Goal: Task Accomplishment & Management: Manage account settings

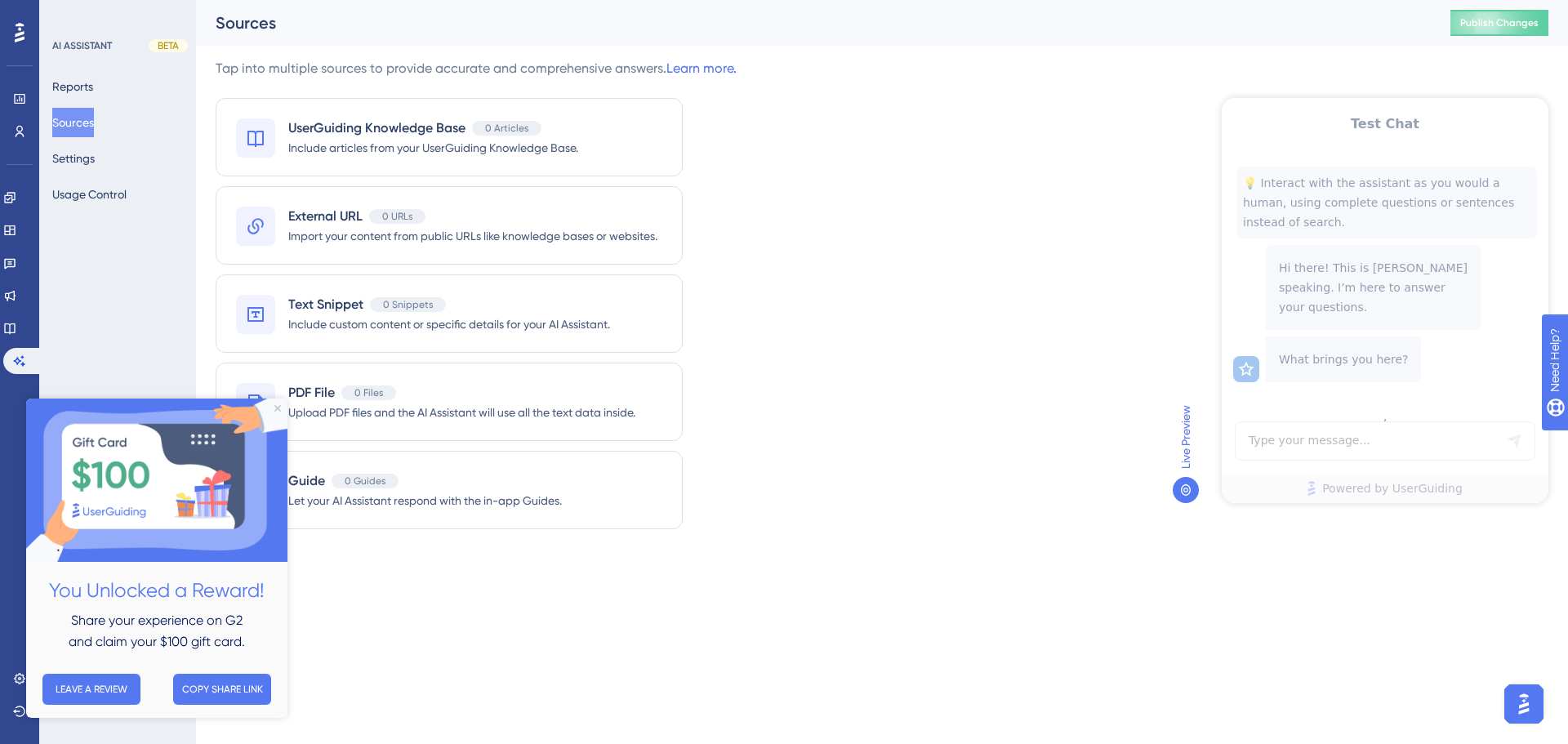
click at [733, 0] on html "Performance Users Engagement Widgets Feedback Product Updates Knowledge Base AI…" at bounding box center [784, 0] width 1568 height 0
click at [93, 78] on button "Reports" at bounding box center [72, 86] width 41 height 29
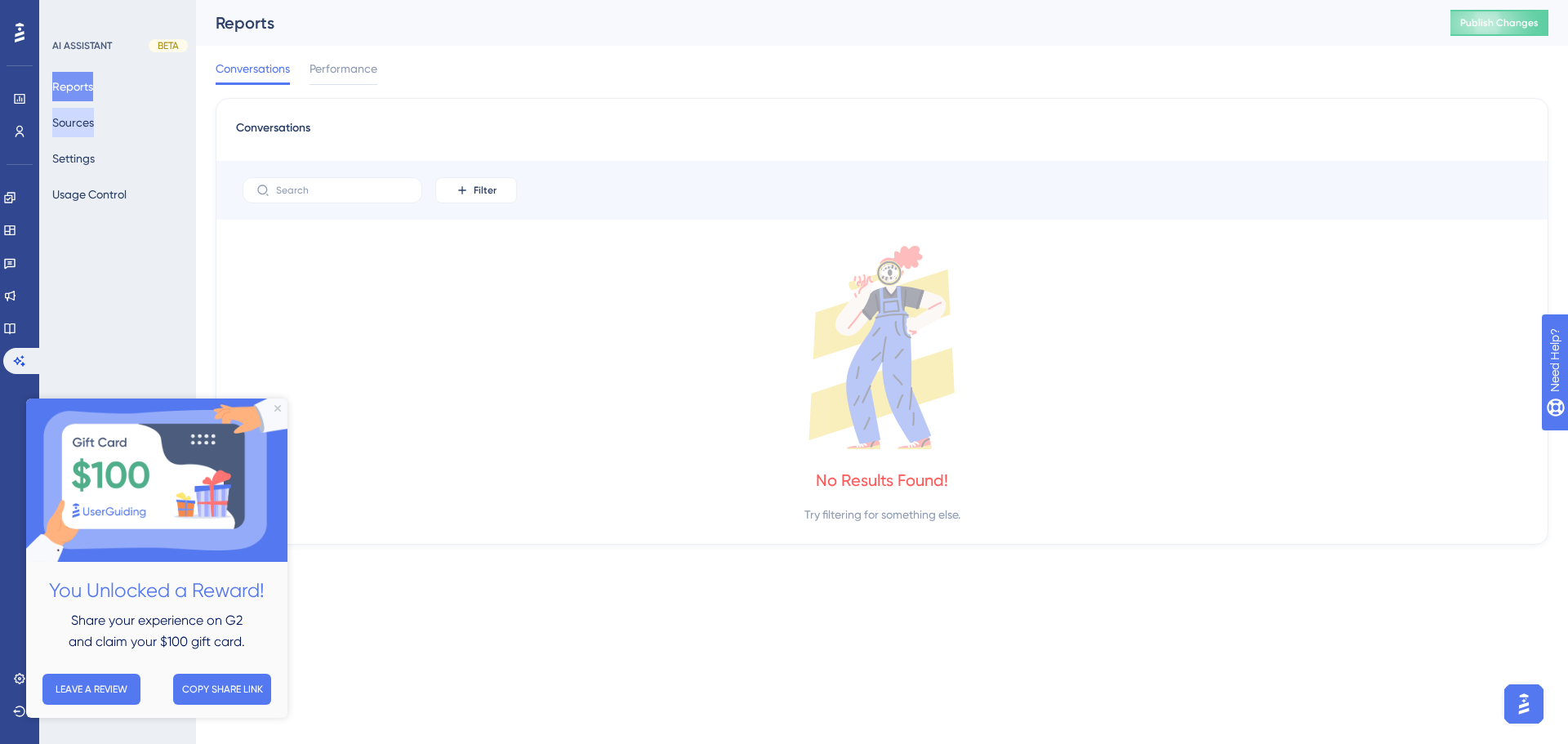
click at [93, 121] on button "Sources" at bounding box center [73, 122] width 42 height 29
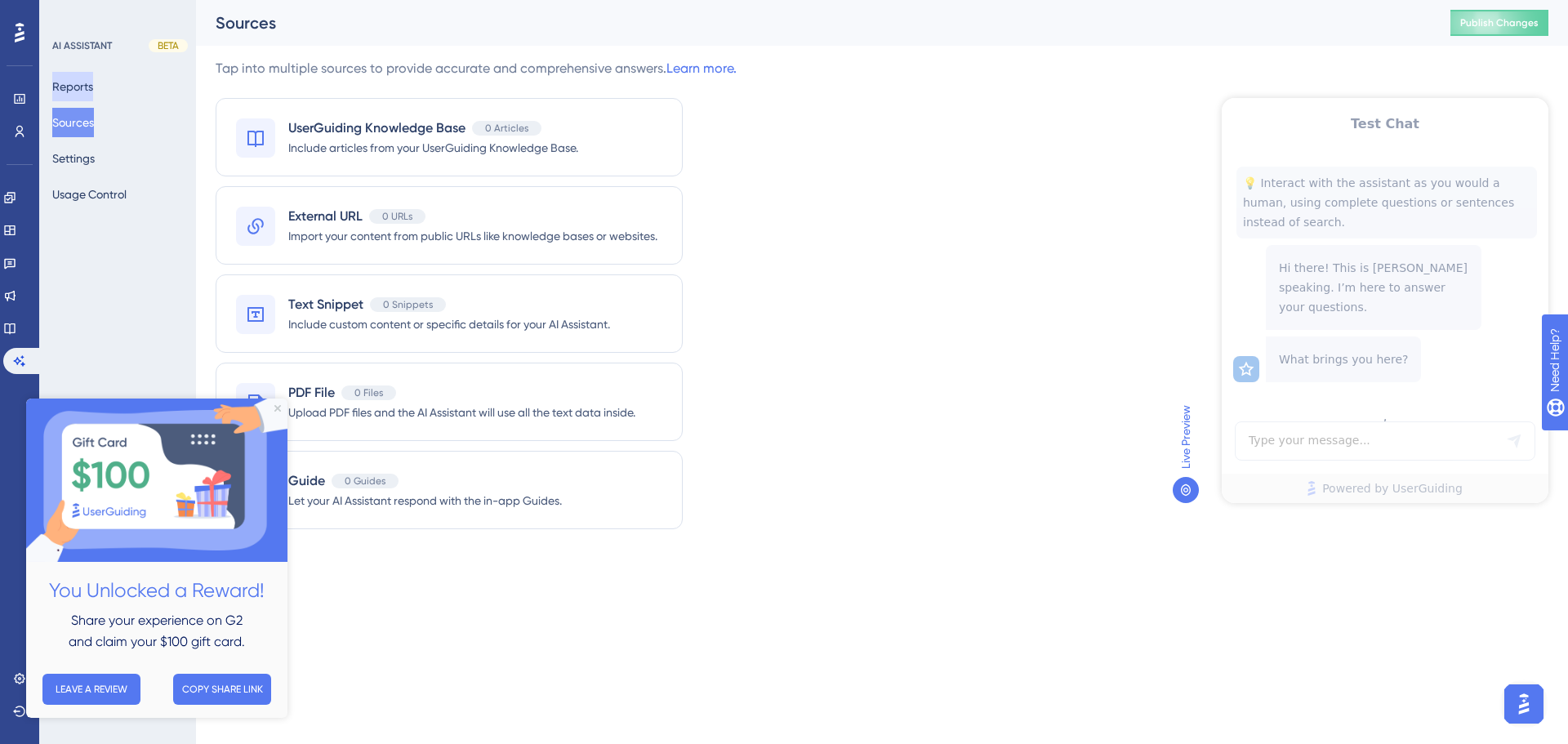
click at [84, 86] on button "Reports" at bounding box center [72, 86] width 41 height 29
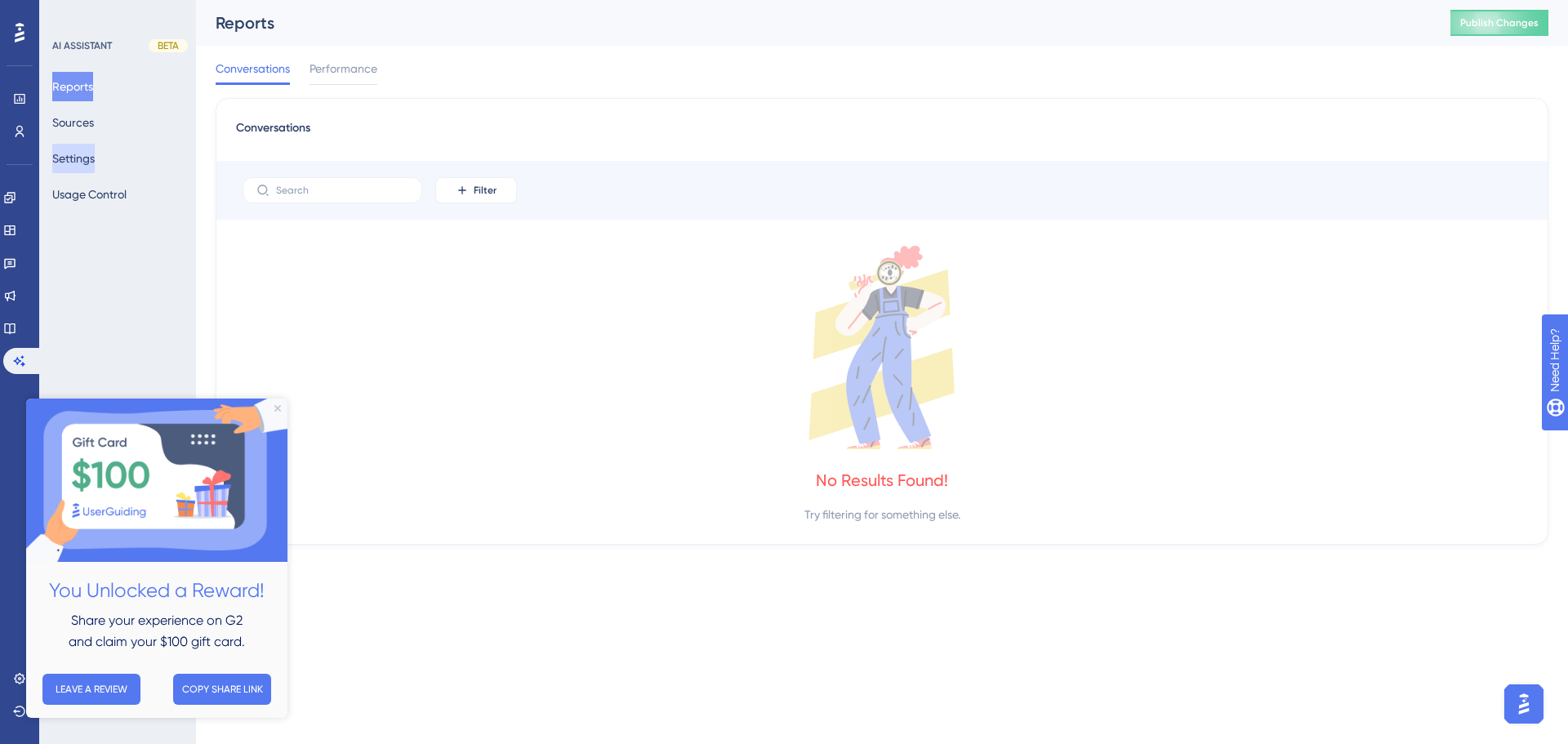
click at [77, 162] on button "Settings" at bounding box center [73, 158] width 42 height 29
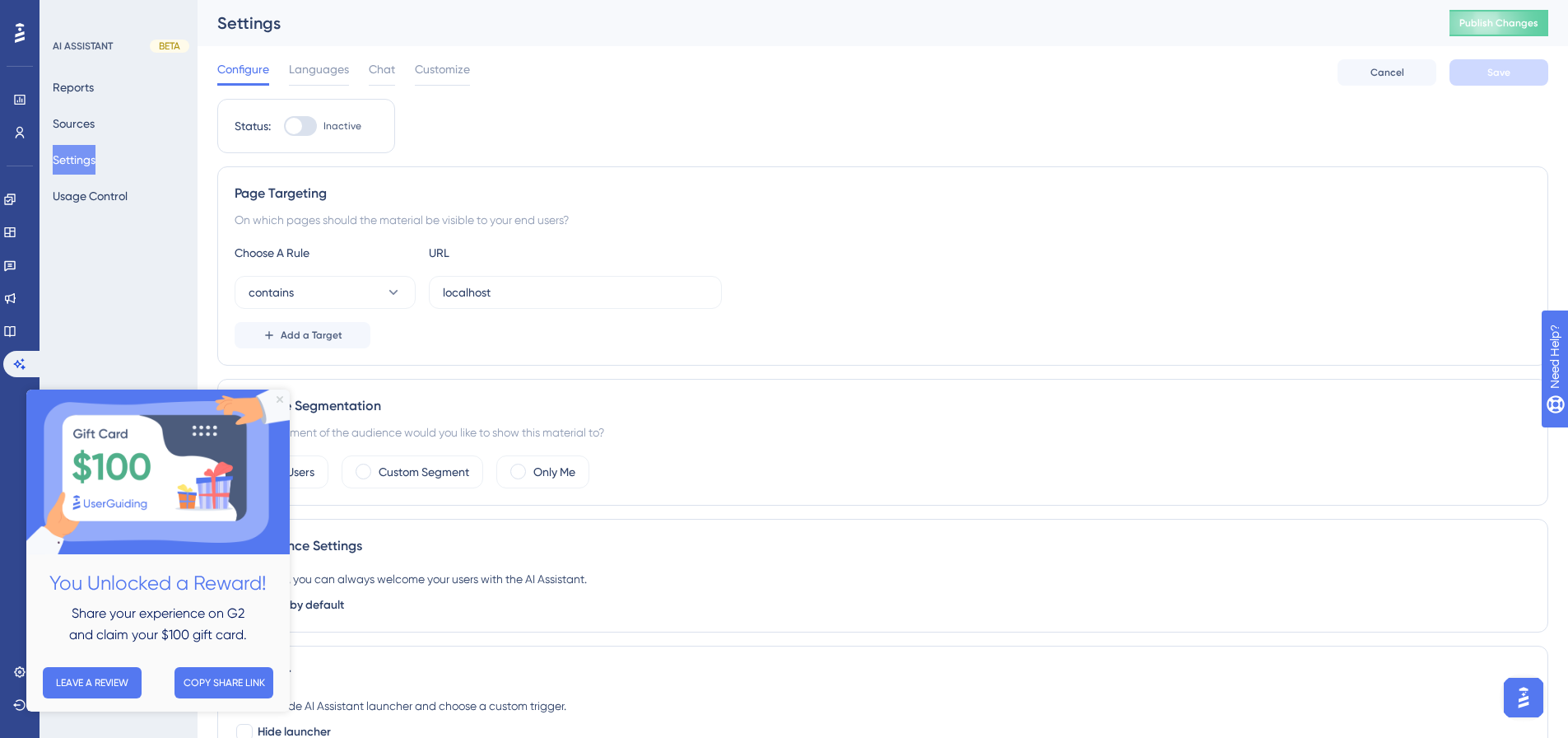
click at [278, 401] on icon "Close Preview" at bounding box center [280, 400] width 7 height 7
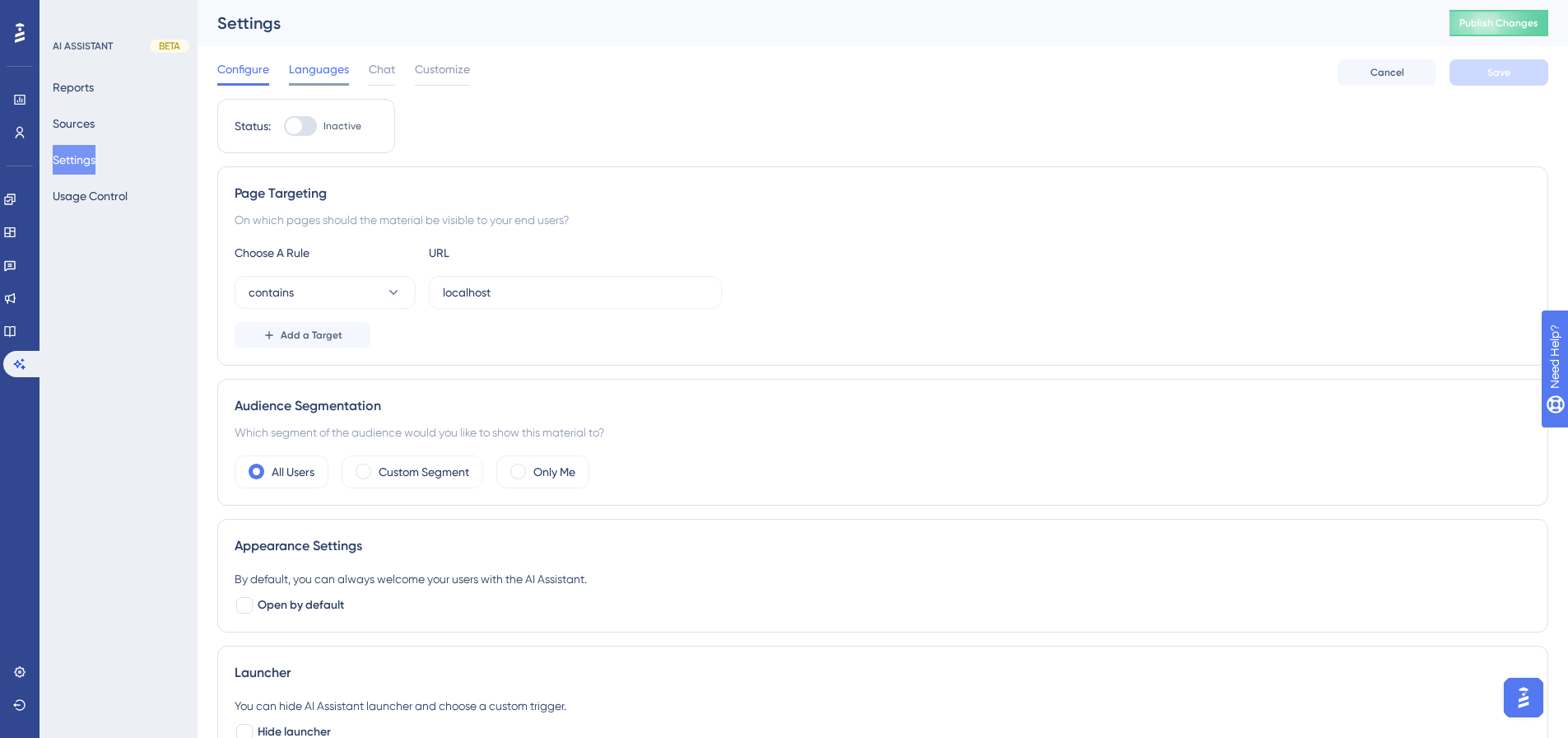
click at [337, 64] on span "Languages" at bounding box center [319, 70] width 60 height 20
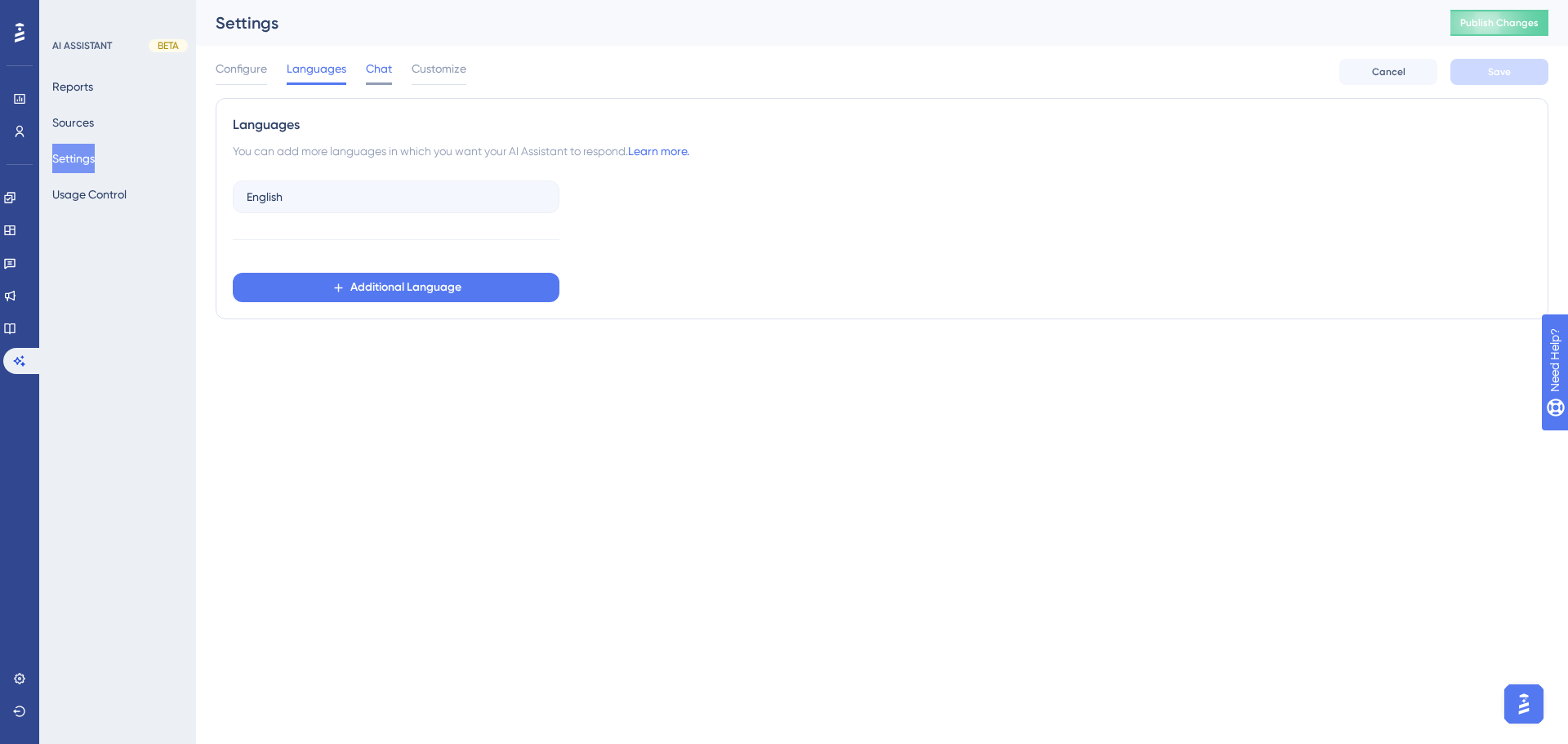
click at [391, 67] on span "Chat" at bounding box center [379, 69] width 26 height 20
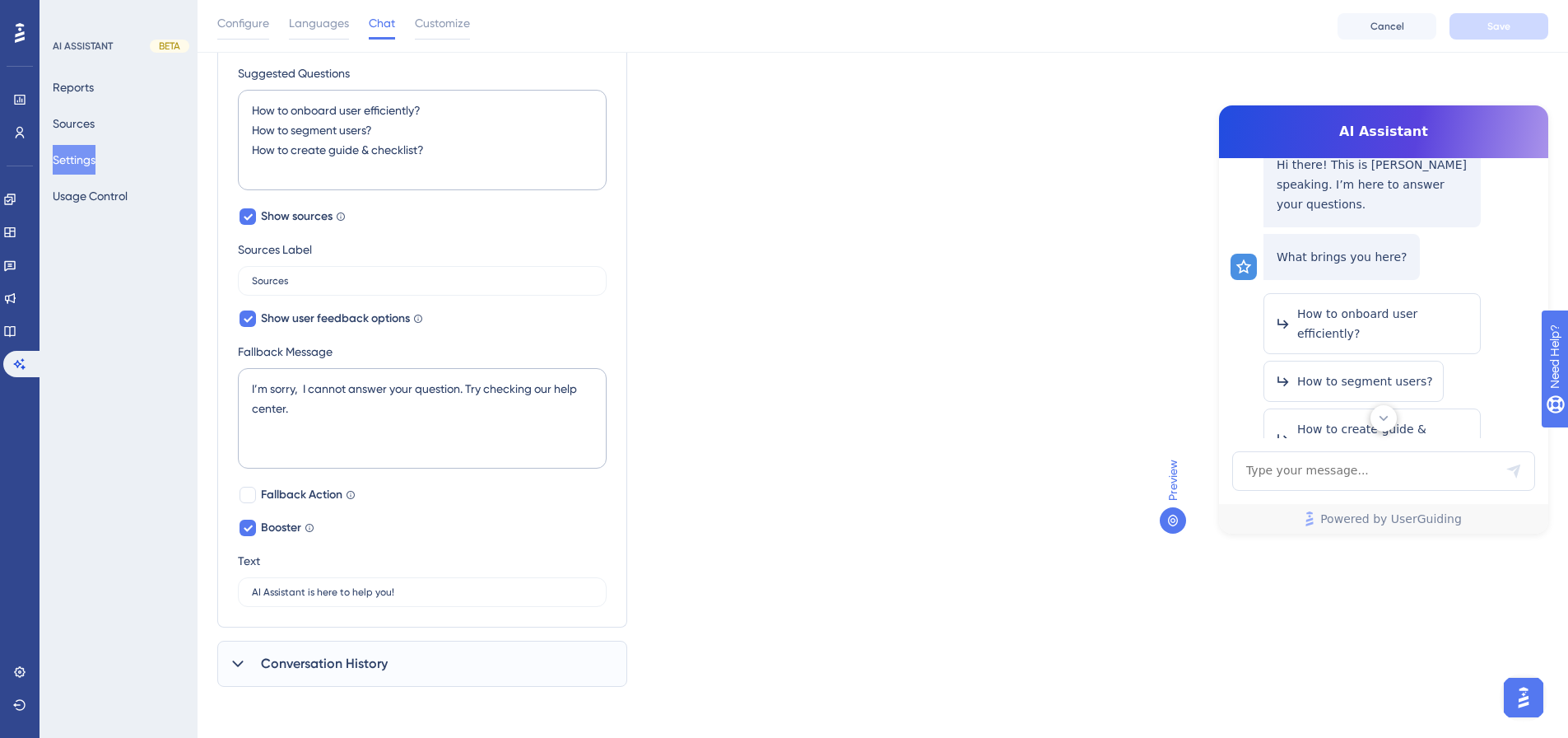
scroll to position [679, 0]
click at [112, 195] on button "Usage Control" at bounding box center [90, 195] width 75 height 29
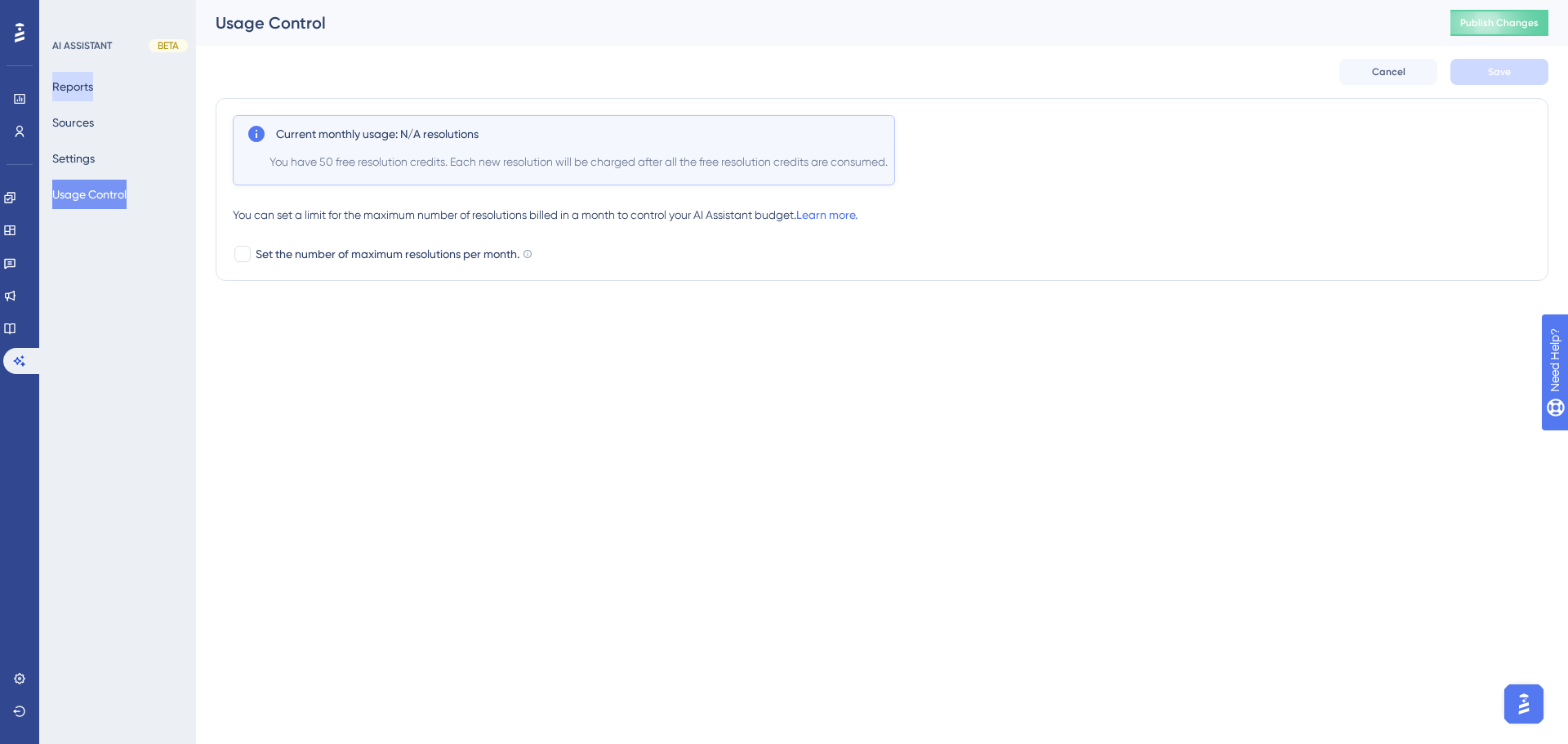
click at [63, 81] on button "Reports" at bounding box center [72, 86] width 41 height 29
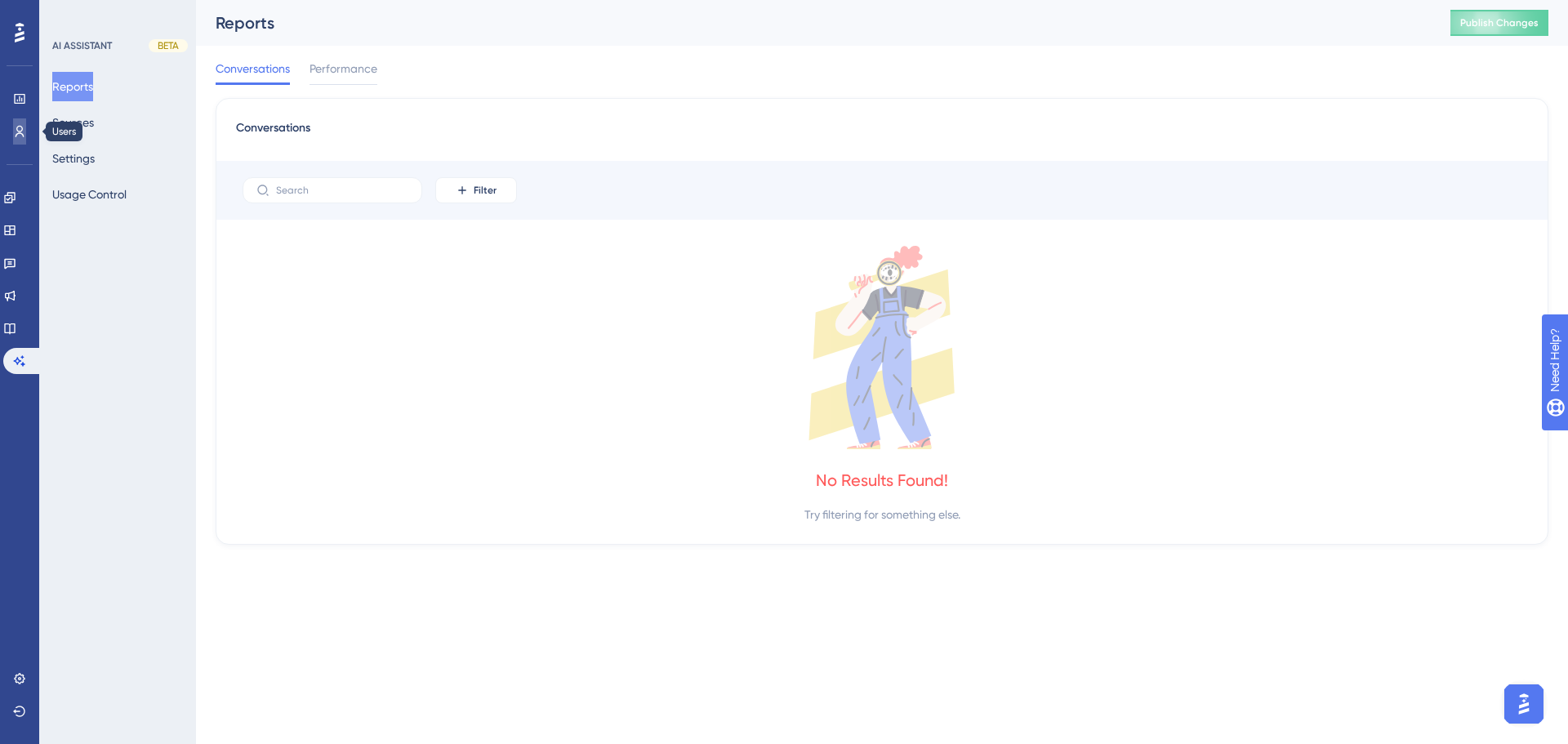
click at [16, 130] on icon at bounding box center [20, 131] width 13 height 13
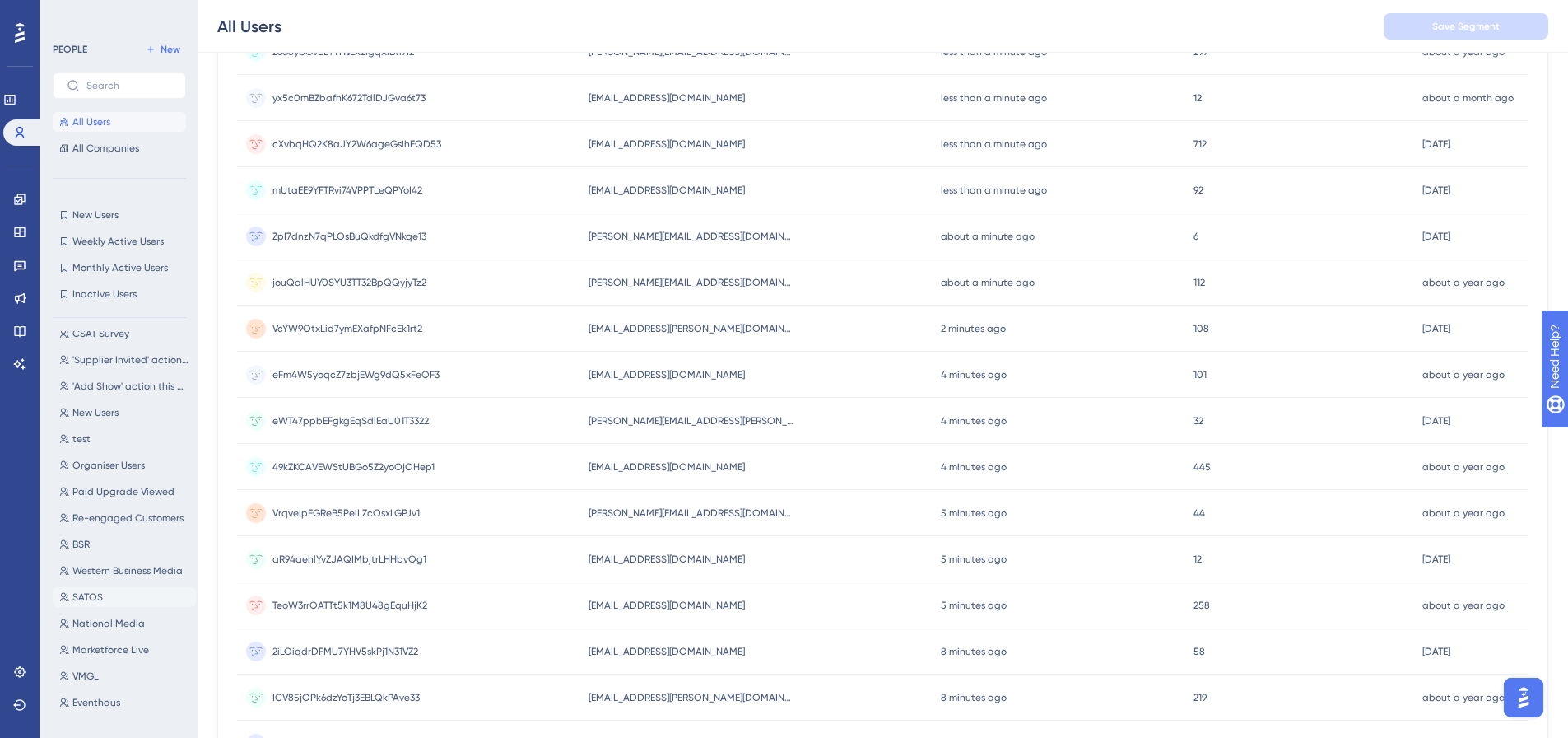
scroll to position [381, 0]
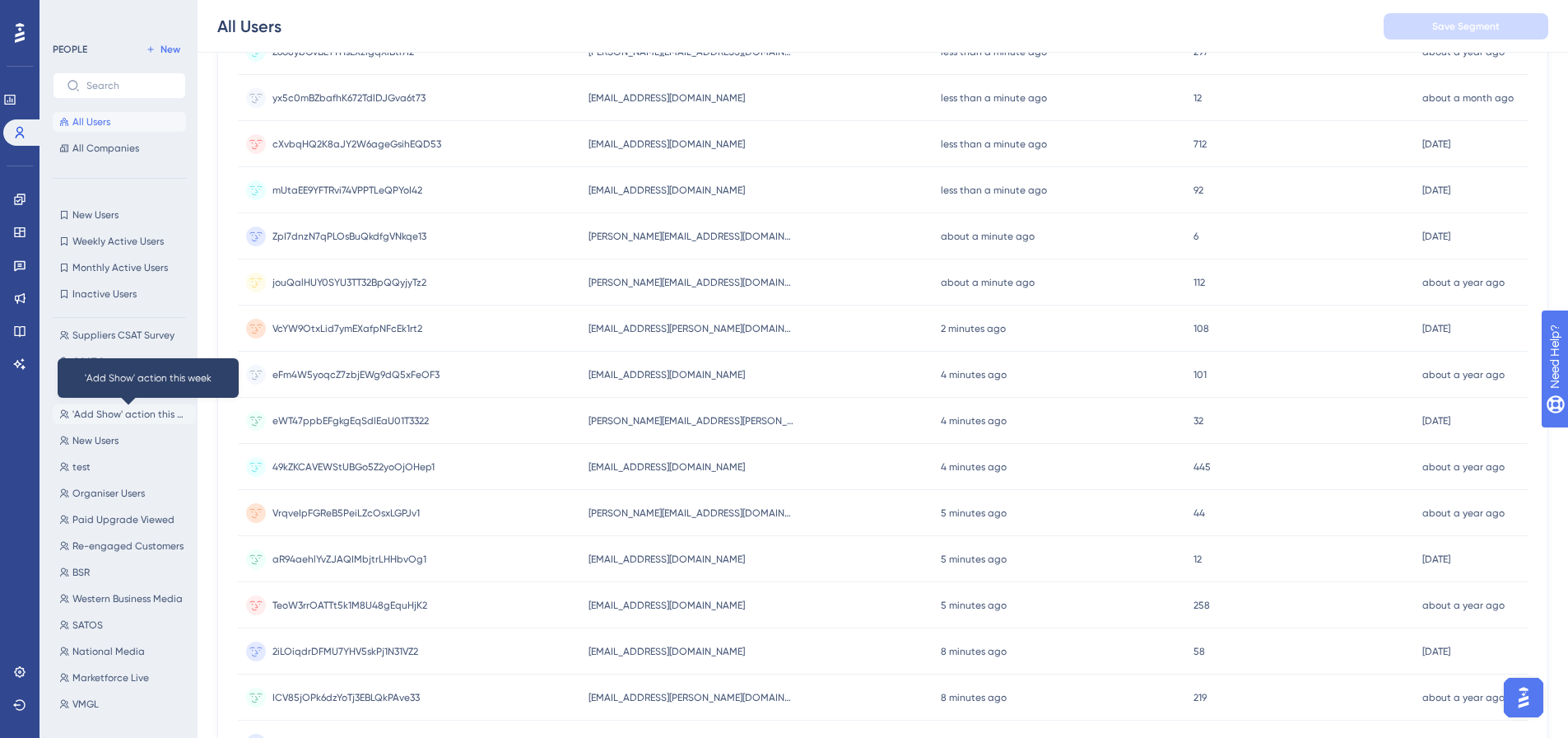
click at [107, 408] on span "'Add Show' action this week" at bounding box center [131, 415] width 117 height 13
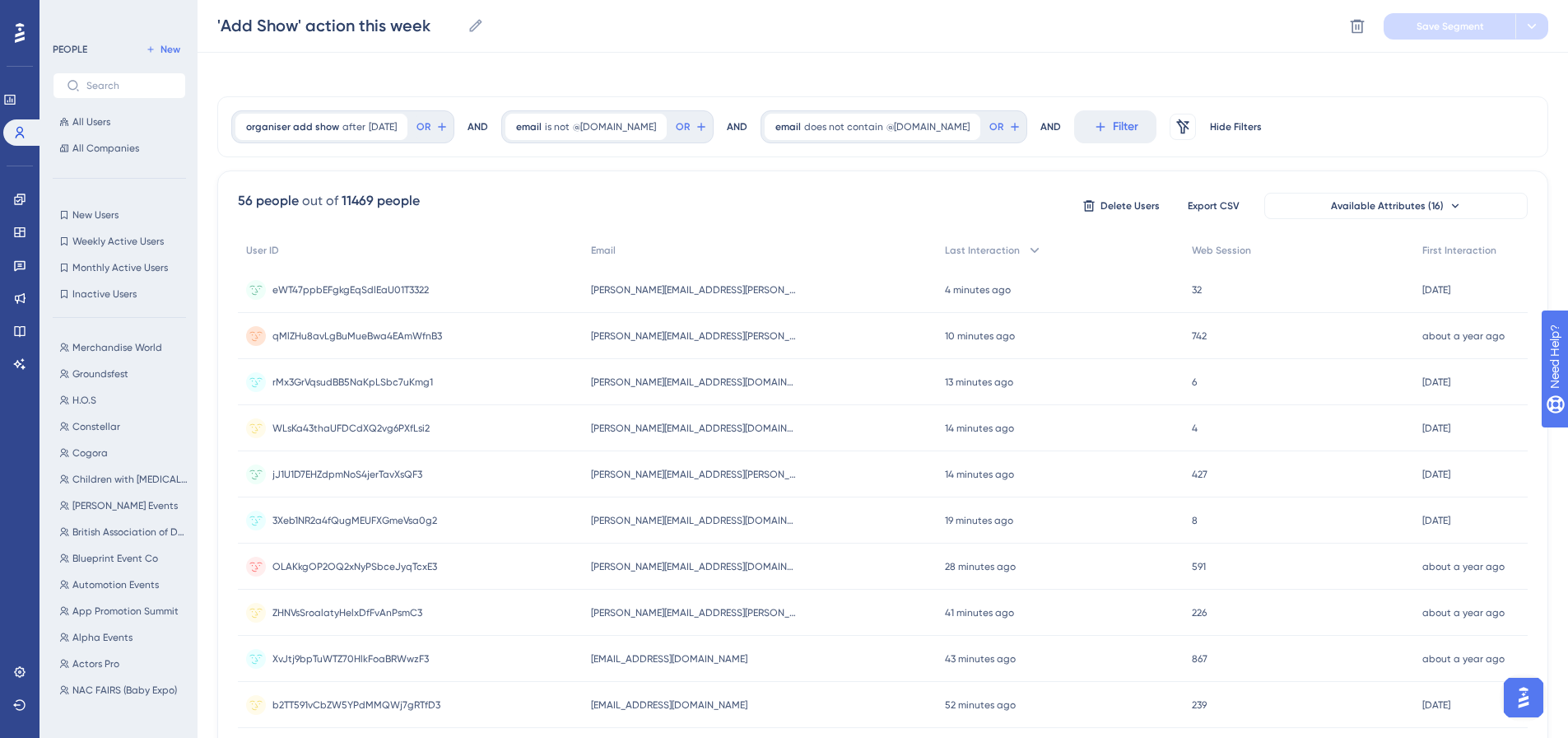
scroll to position [0, 0]
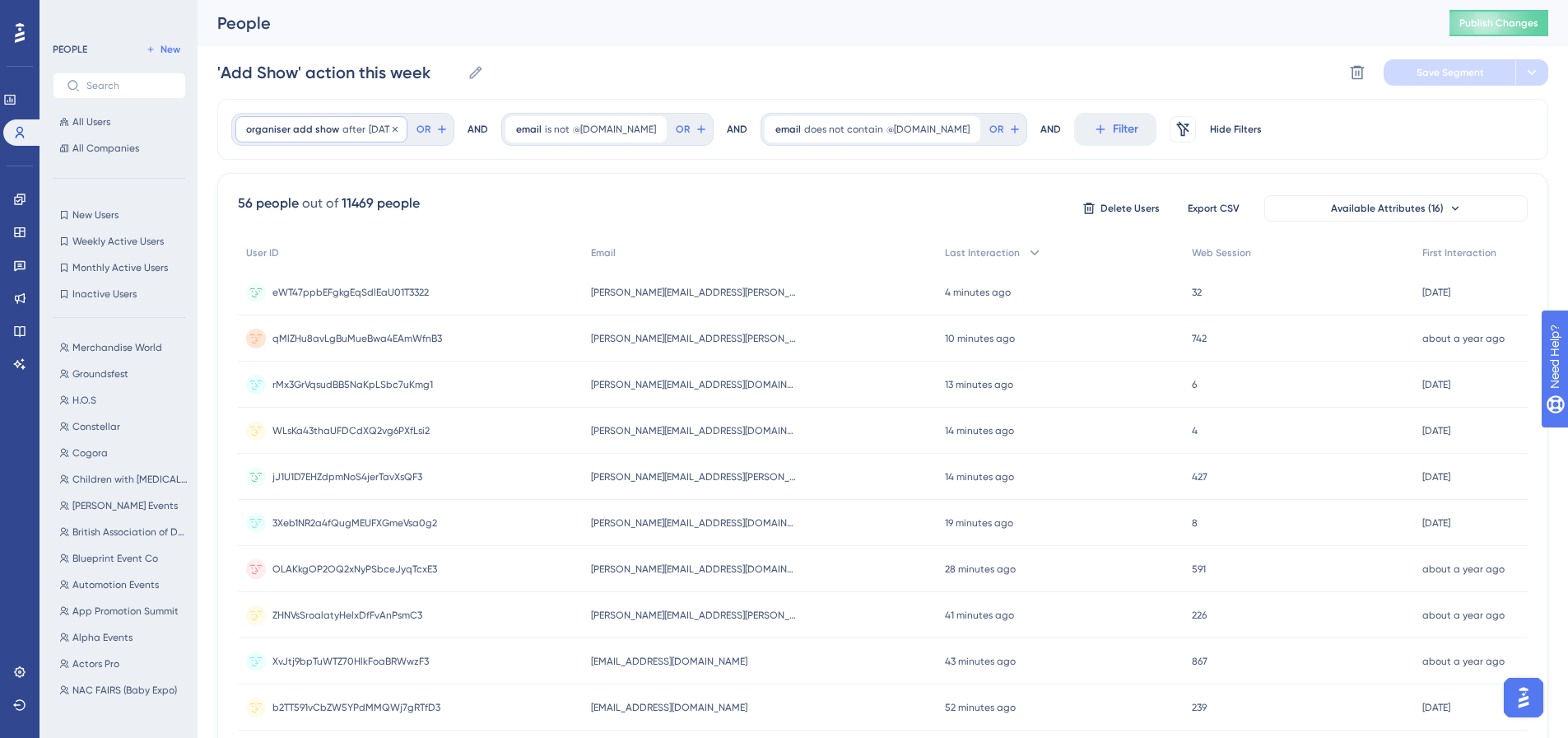
click at [373, 126] on span "[DATE]" at bounding box center [383, 130] width 28 height 13
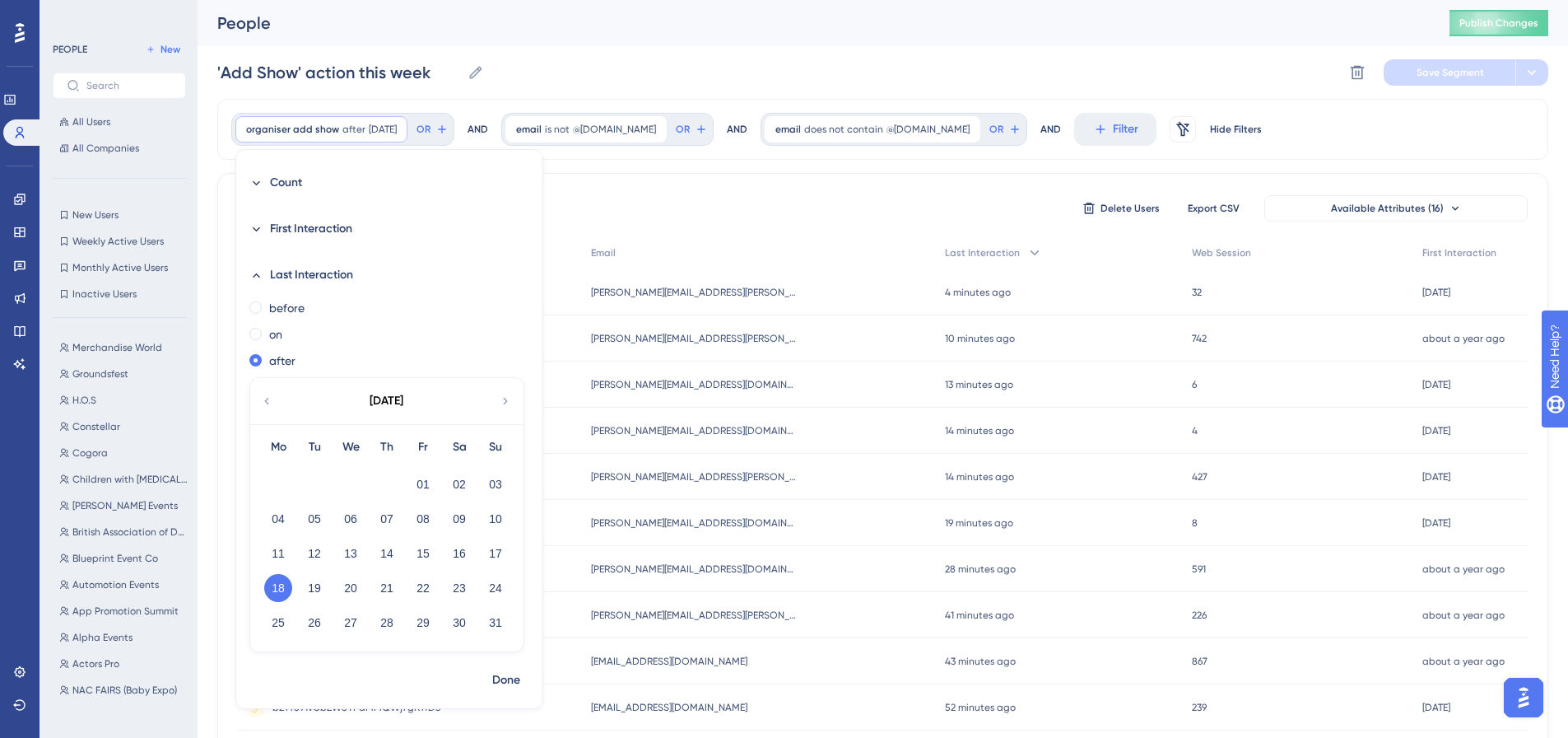
click at [505, 400] on icon at bounding box center [506, 401] width 13 height 15
click at [275, 586] on button "22" at bounding box center [278, 587] width 28 height 28
click at [499, 673] on span "Done" at bounding box center [506, 680] width 28 height 20
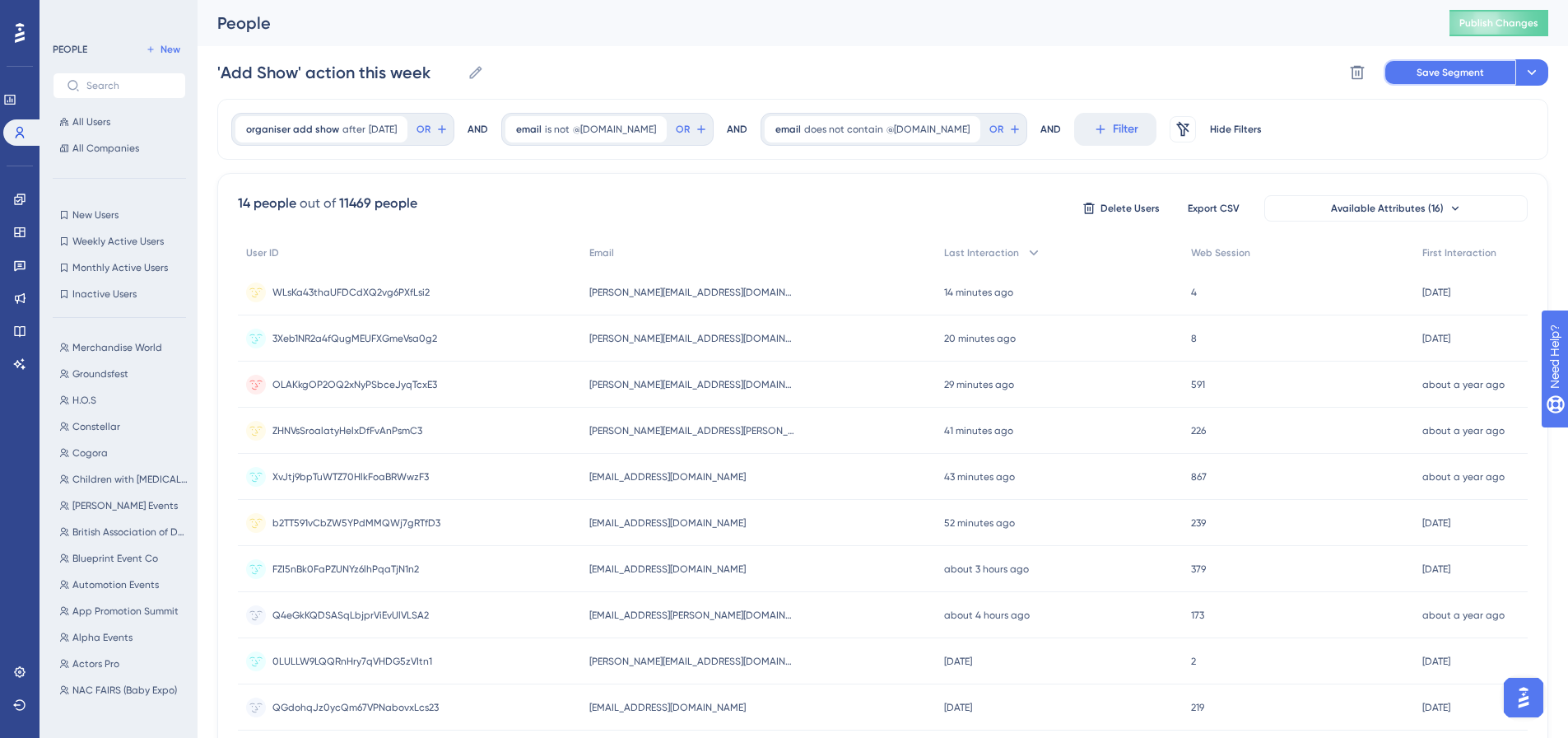
click at [1417, 77] on span "Save Segment" at bounding box center [1450, 73] width 68 height 13
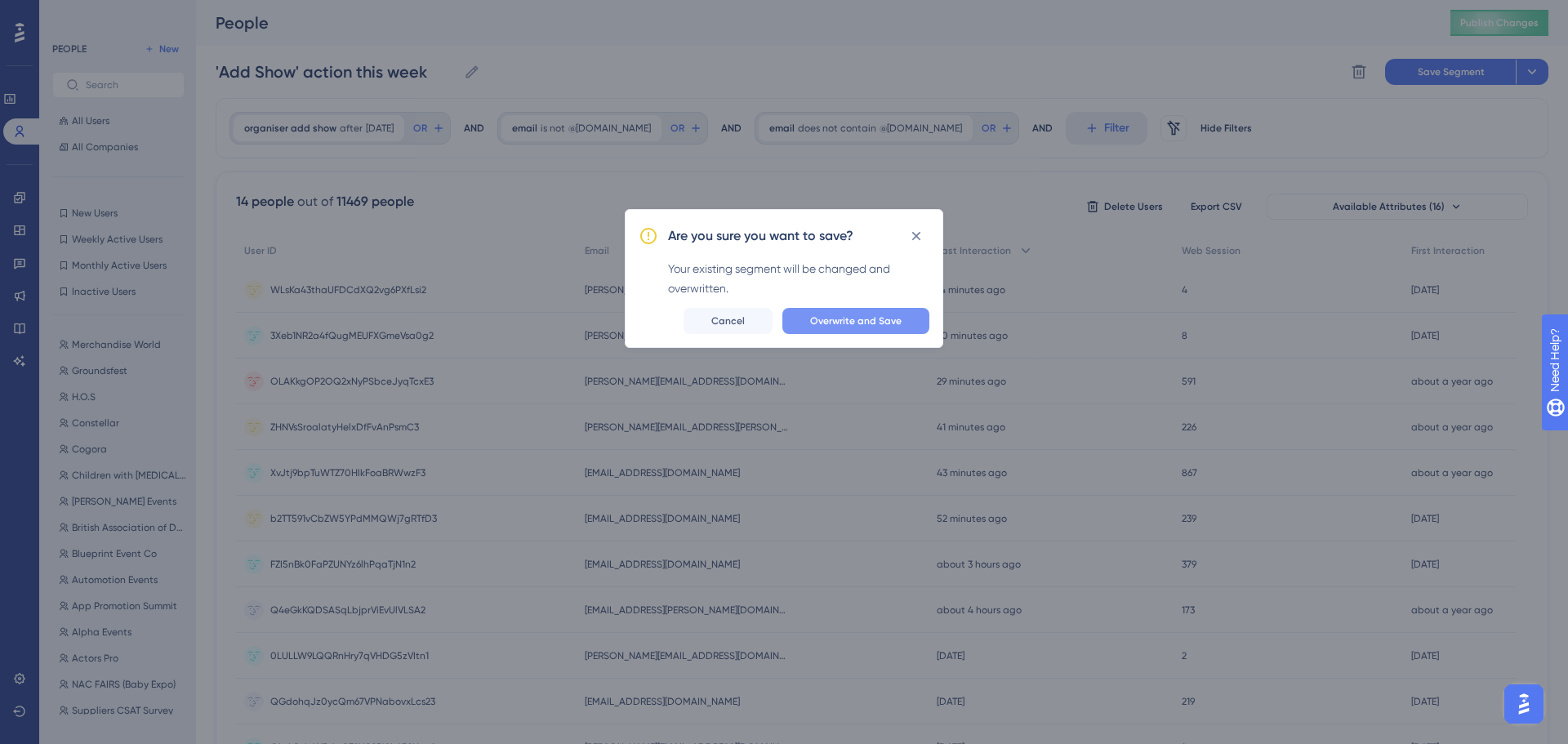
click at [859, 322] on span "Overwrite and Save" at bounding box center [855, 321] width 91 height 13
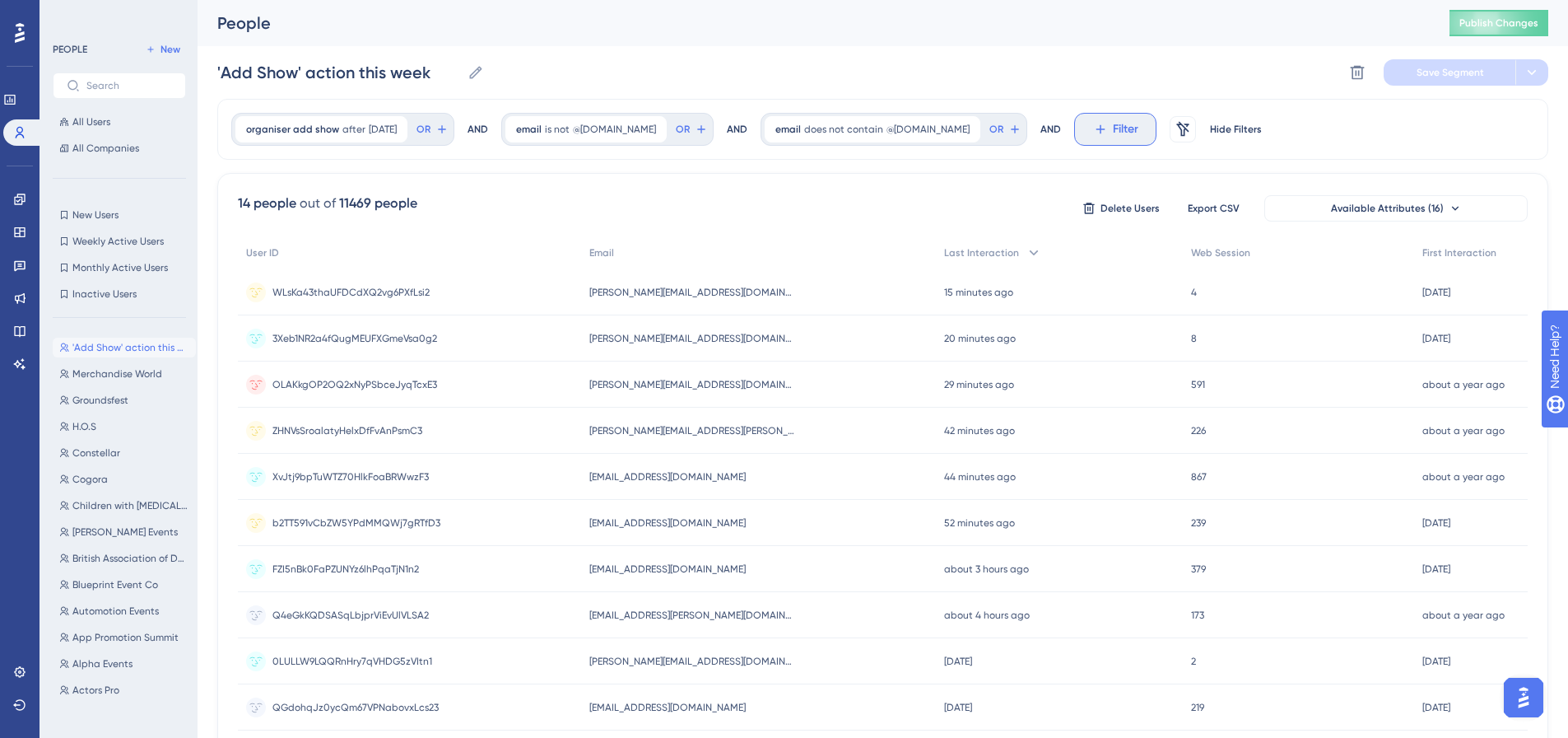
click at [1113, 132] on span "Filter" at bounding box center [1125, 130] width 25 height 20
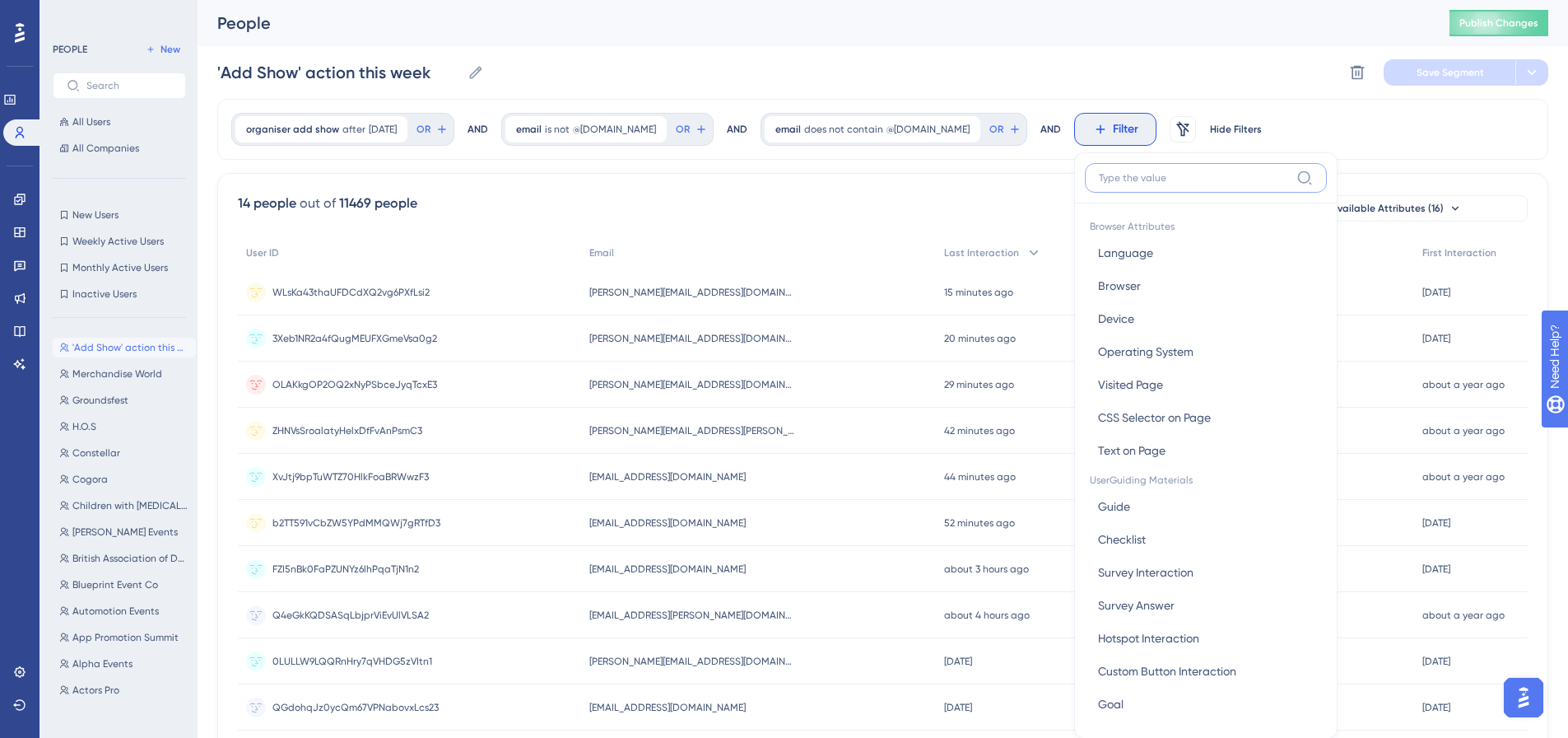
scroll to position [76, 0]
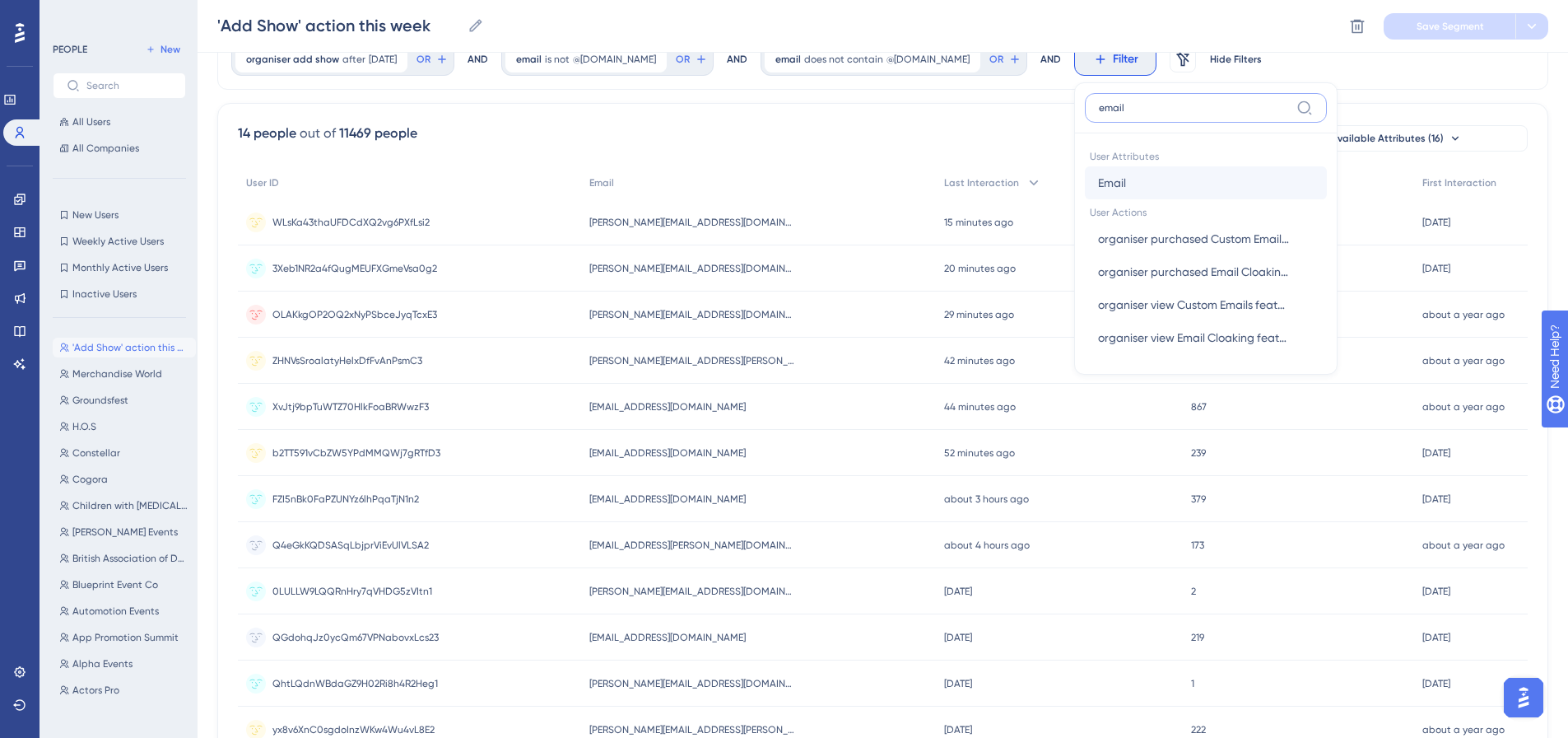
type input "email"
click at [1085, 188] on button "Email Email" at bounding box center [1206, 183] width 242 height 33
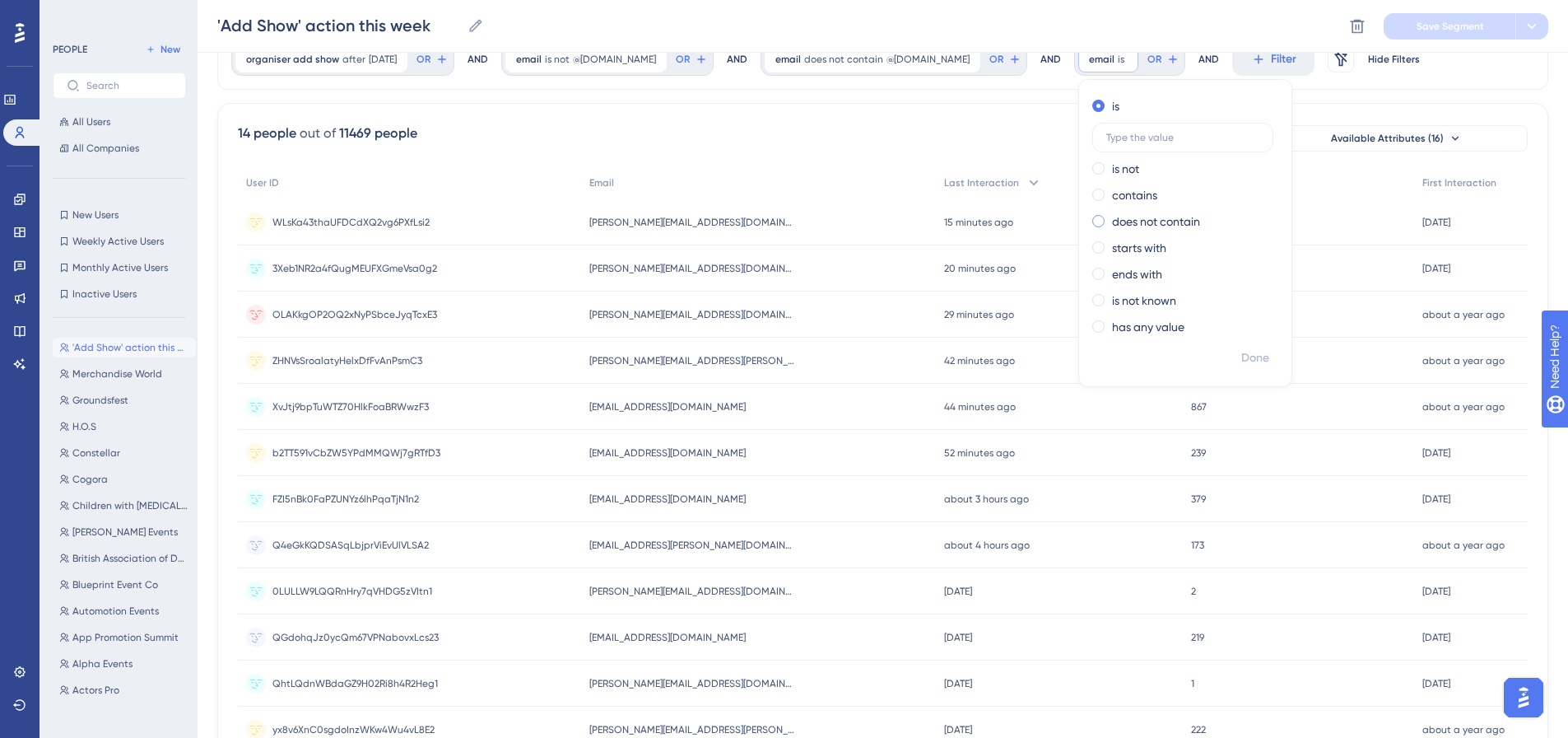
click at [1112, 222] on label "does not contain" at bounding box center [1155, 222] width 88 height 20
click at [1092, 206] on label at bounding box center [1183, 216] width 181 height 29
click at [1107, 211] on input "text" at bounding box center [1183, 217] width 153 height 12
type input "smoke"
click at [1242, 350] on span "Done" at bounding box center [1255, 359] width 28 height 20
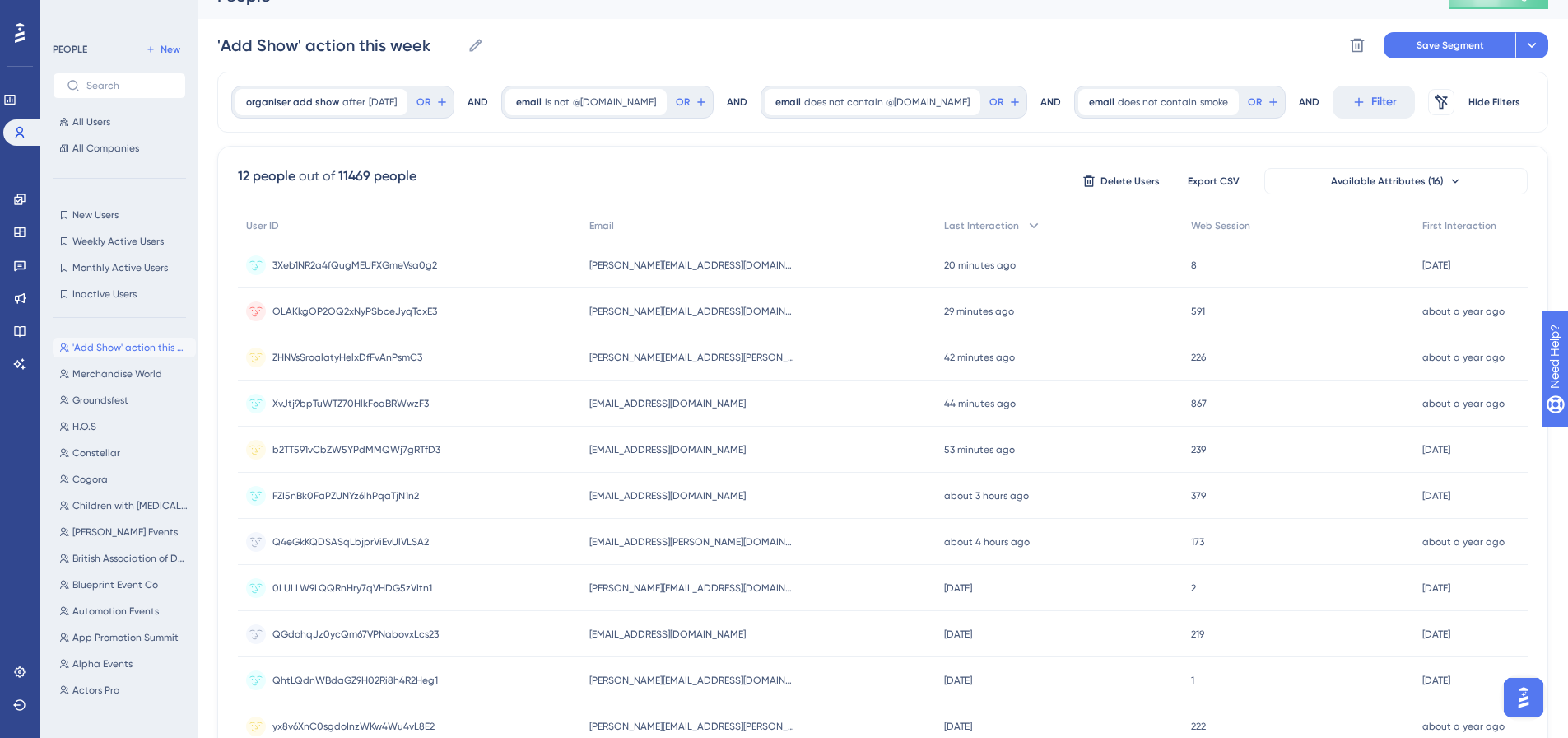
scroll to position [0, 0]
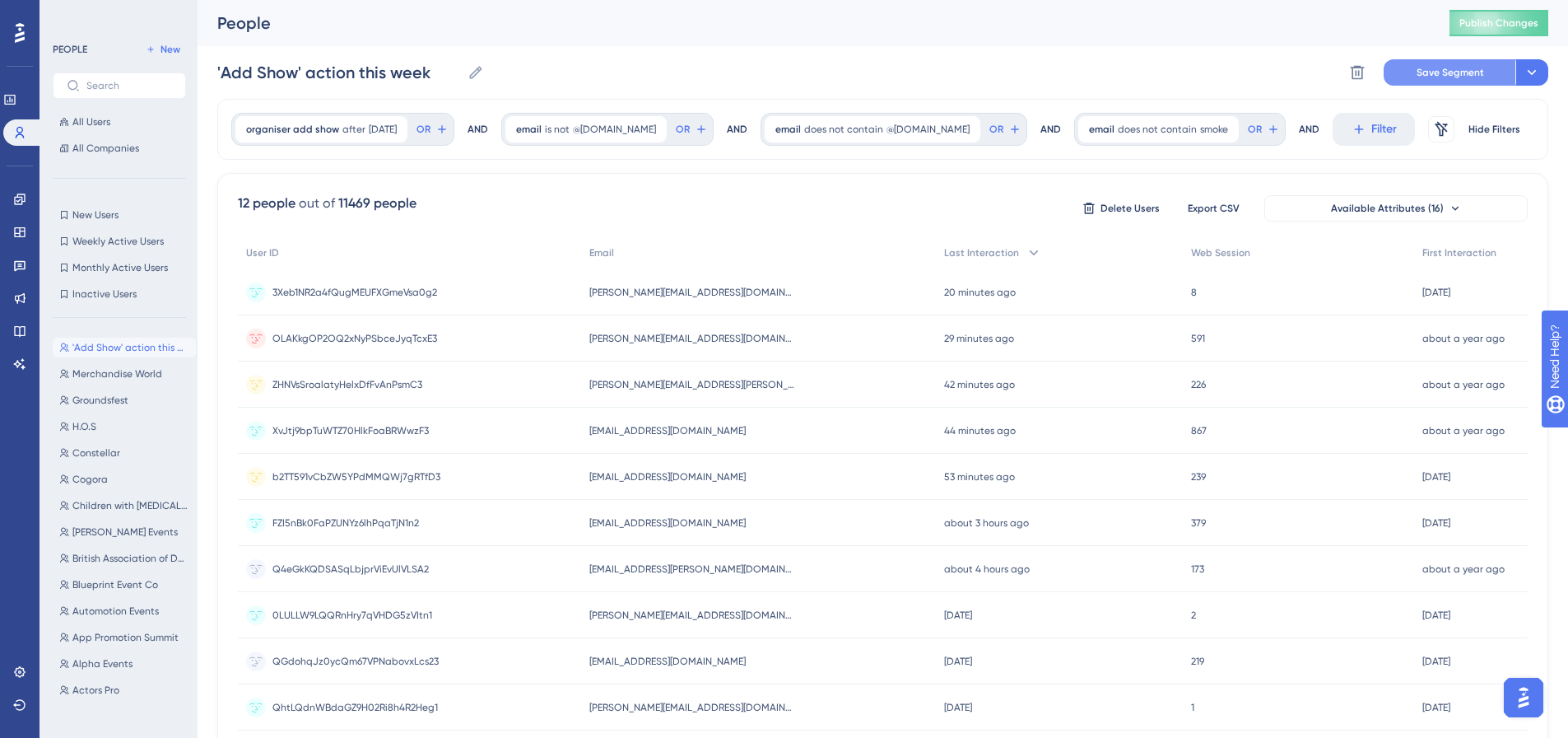
click at [1439, 72] on span "Save Segment" at bounding box center [1450, 73] width 68 height 13
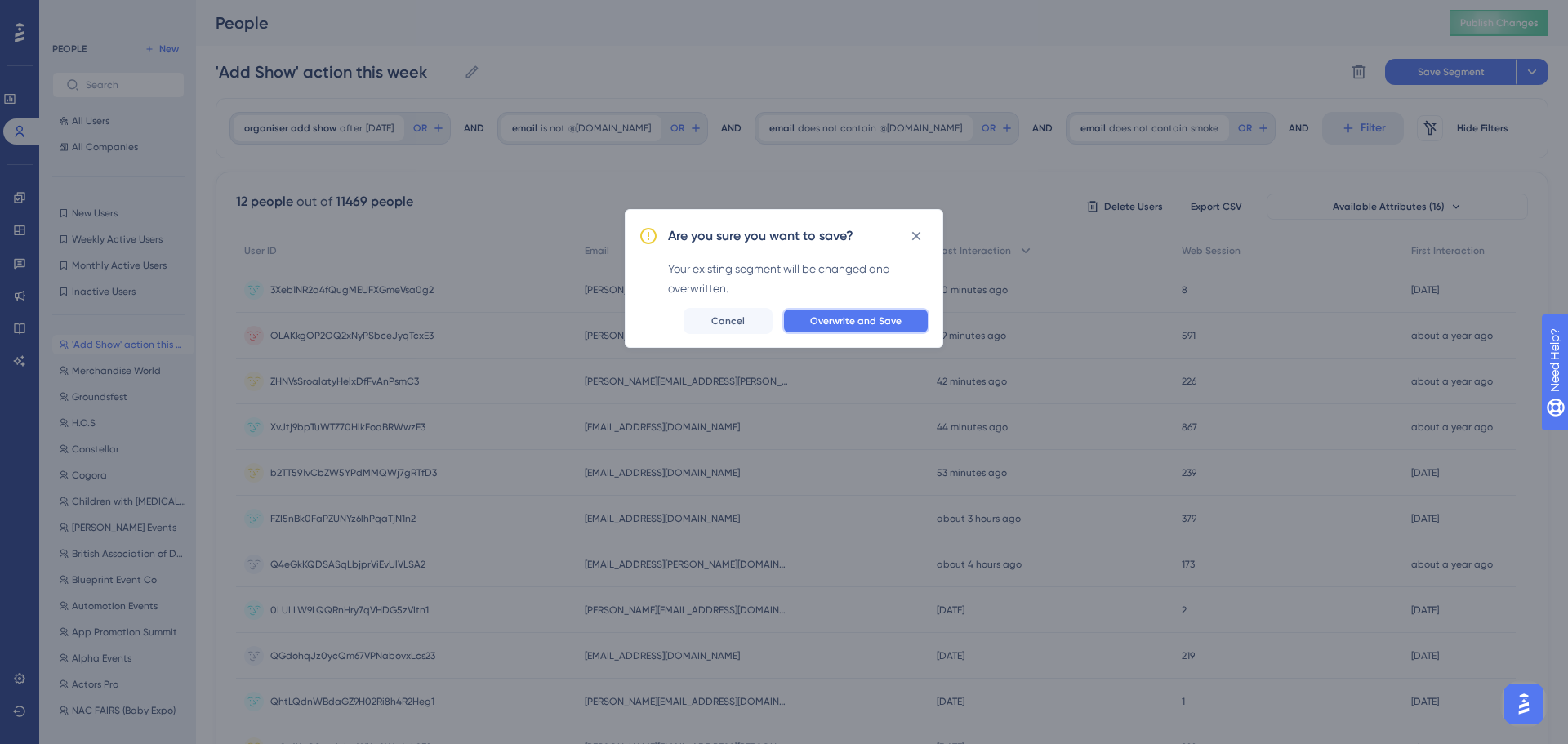
click at [838, 321] on span "Overwrite and Save" at bounding box center [855, 321] width 91 height 13
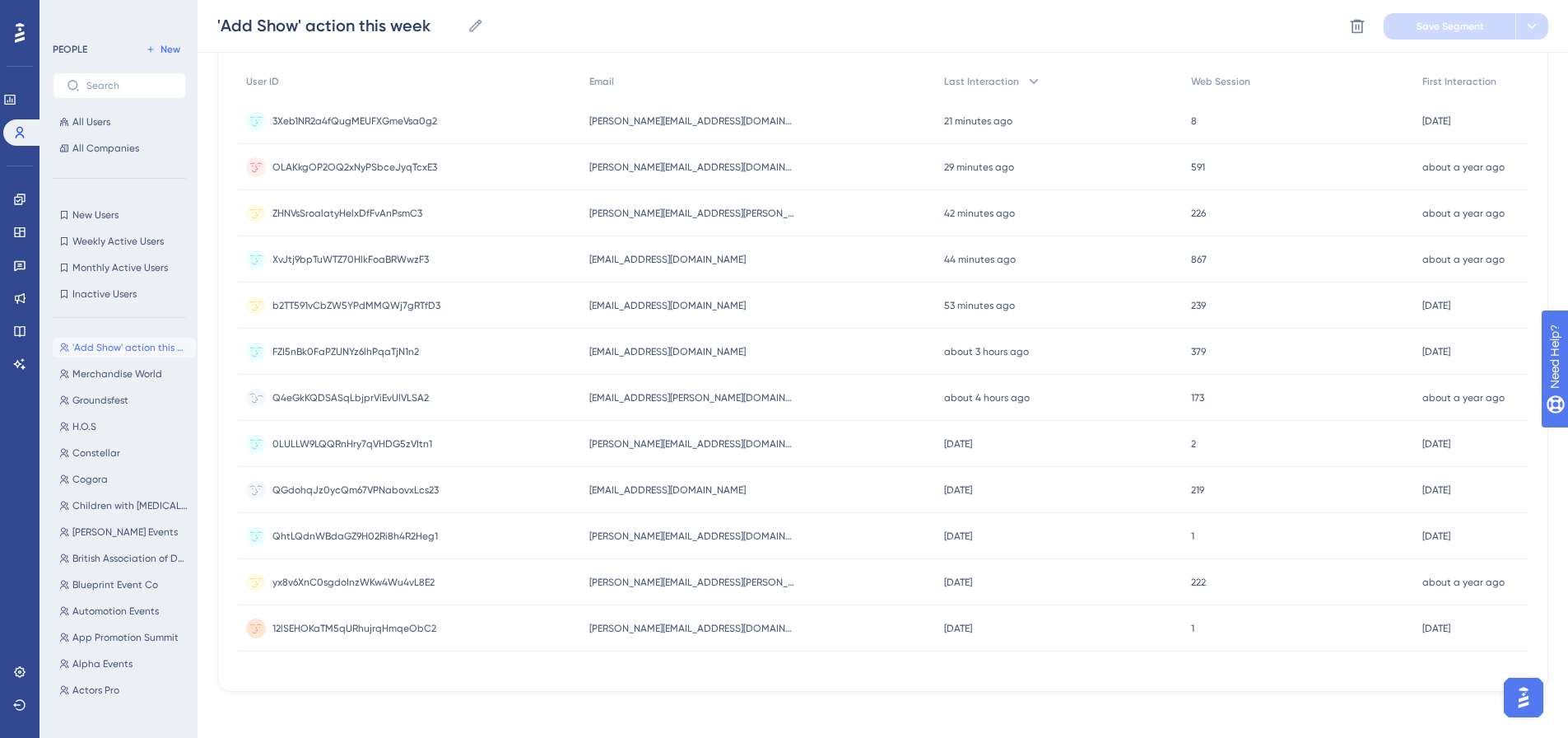
scroll to position [184, 0]
